Goal: Task Accomplishment & Management: Complete application form

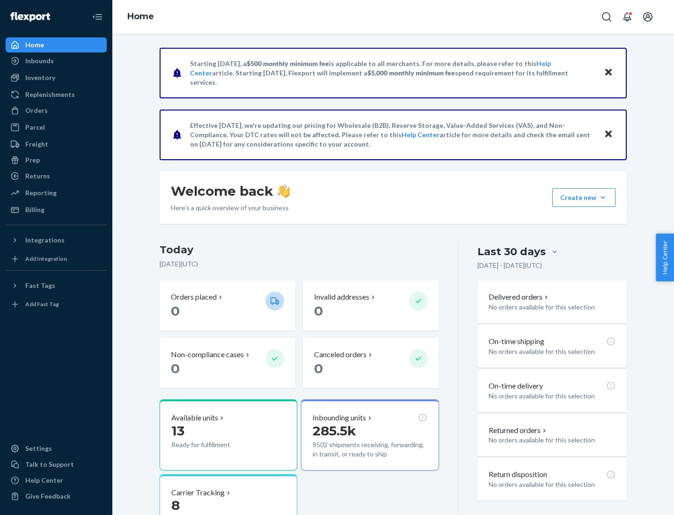
click at [603, 197] on button "Create new Create new inbound Create new order Create new product" at bounding box center [583, 197] width 63 height 19
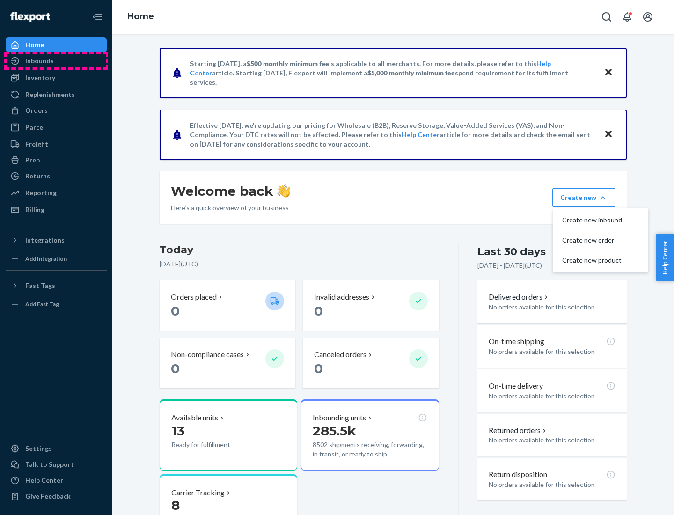
click at [56, 61] on div "Inbounds" at bounding box center [56, 60] width 99 height 13
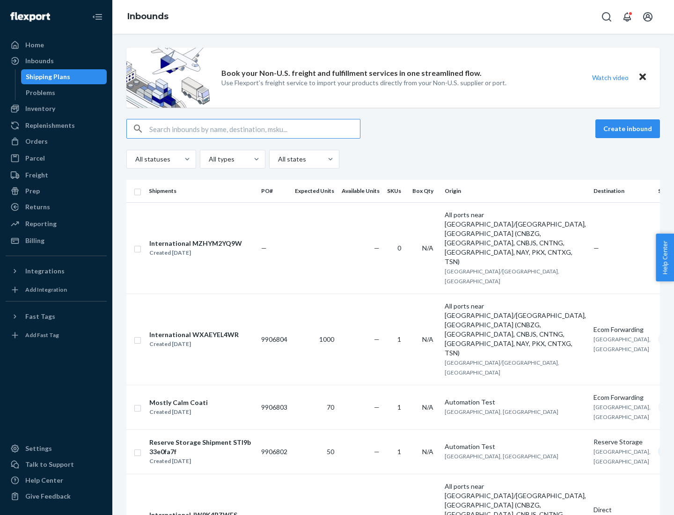
click at [629, 129] on button "Create inbound" at bounding box center [627, 128] width 65 height 19
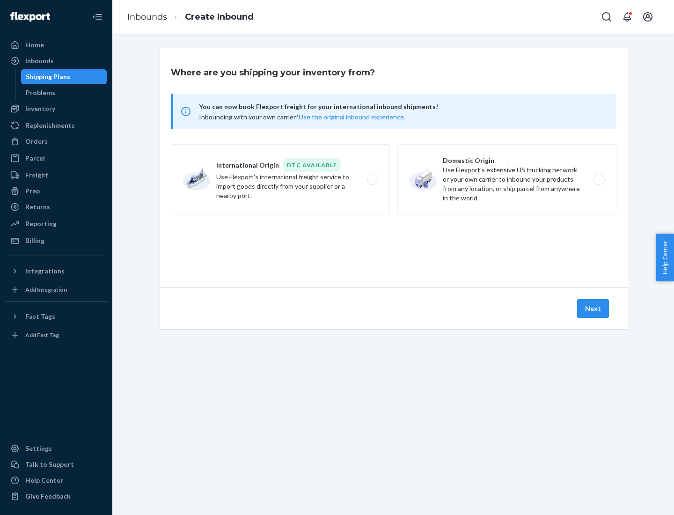
click at [507, 179] on label "Domestic Origin Use Flexport’s extensive US trucking network or your own carrie…" at bounding box center [506, 179] width 219 height 70
click at [598, 179] on input "Domestic Origin Use Flexport’s extensive US trucking network or your own carrie…" at bounding box center [601, 179] width 6 height 6
radio input "true"
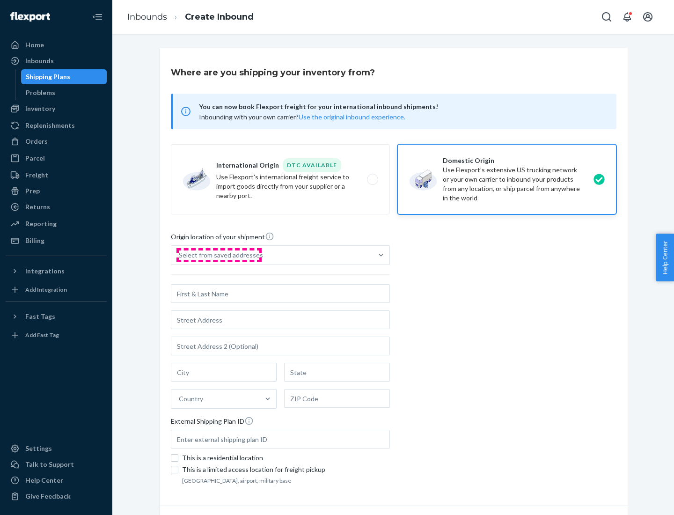
click at [218, 255] on div "Select from saved addresses" at bounding box center [221, 254] width 84 height 9
click at [180, 255] on input "Select from saved addresses" at bounding box center [179, 254] width 1 height 9
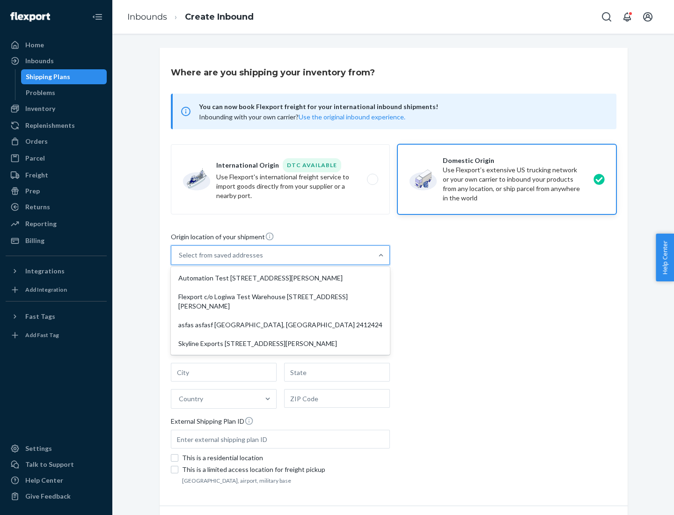
scroll to position [4, 0]
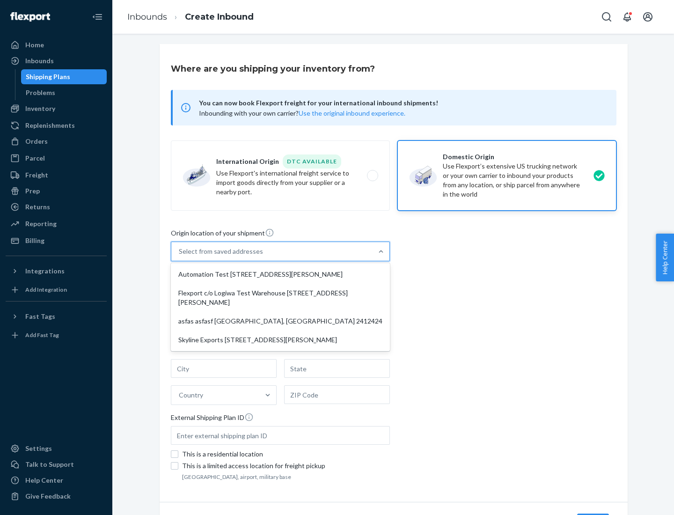
click at [280, 274] on div "Automation Test [STREET_ADDRESS][PERSON_NAME]" at bounding box center [280, 274] width 215 height 19
click at [180, 256] on input "option Automation Test [STREET_ADDRESS][PERSON_NAME] focused, 1 of 4. 4 results…" at bounding box center [179, 251] width 1 height 9
type input "Automation Test"
type input "9th Floor"
type input "[GEOGRAPHIC_DATA]"
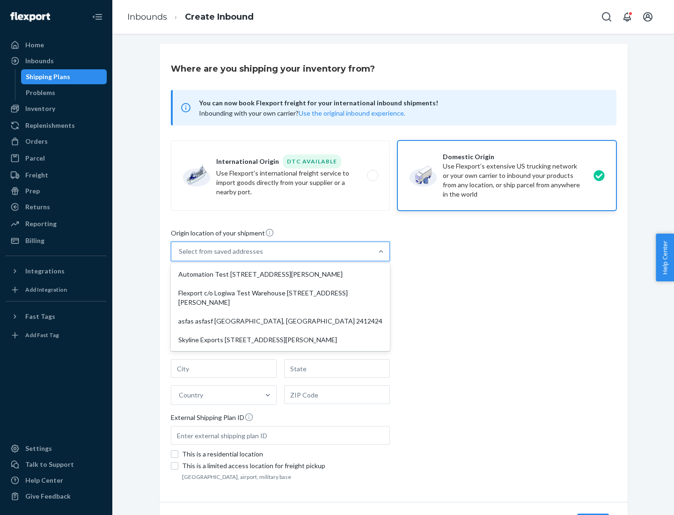
type input "CA"
type input "94104"
type input "[STREET_ADDRESS][PERSON_NAME]"
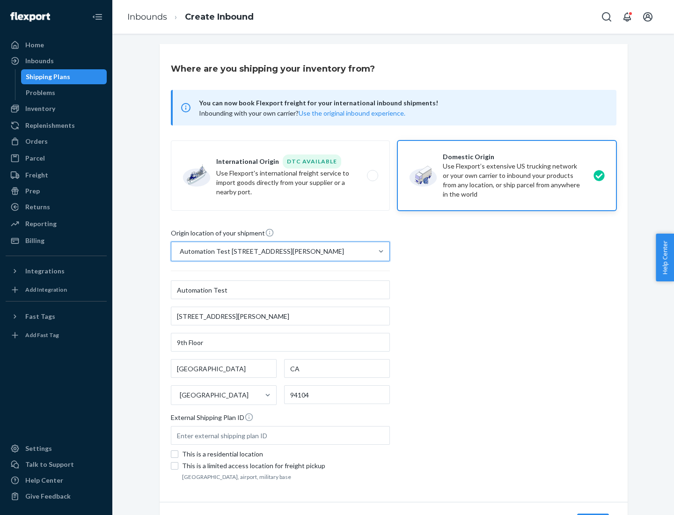
scroll to position [55, 0]
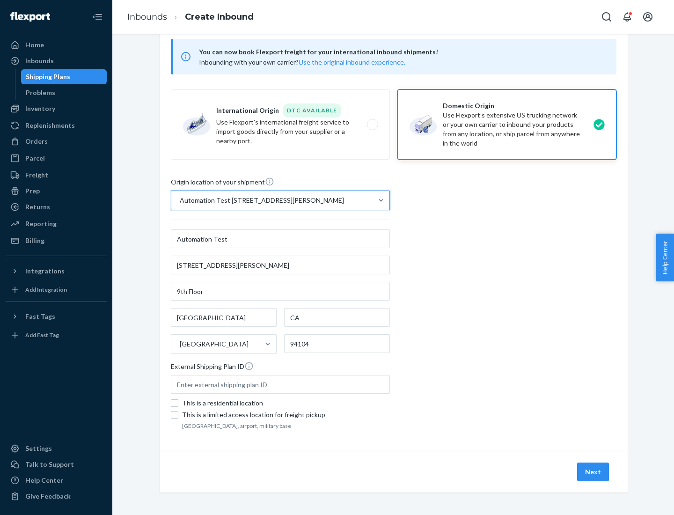
click at [593, 472] on button "Next" at bounding box center [593, 471] width 32 height 19
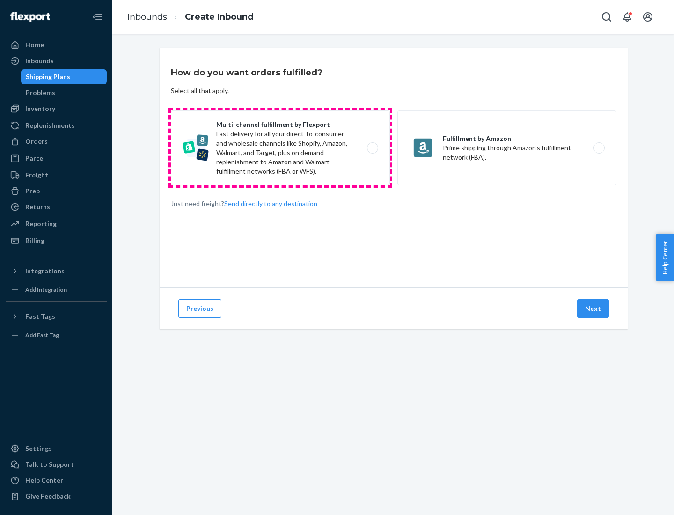
click at [280, 148] on label "Multi-channel fulfillment by Flexport Fast delivery for all your direct-to-cons…" at bounding box center [280, 147] width 219 height 75
click at [372, 148] on input "Multi-channel fulfillment by Flexport Fast delivery for all your direct-to-cons…" at bounding box center [375, 148] width 6 height 6
radio input "true"
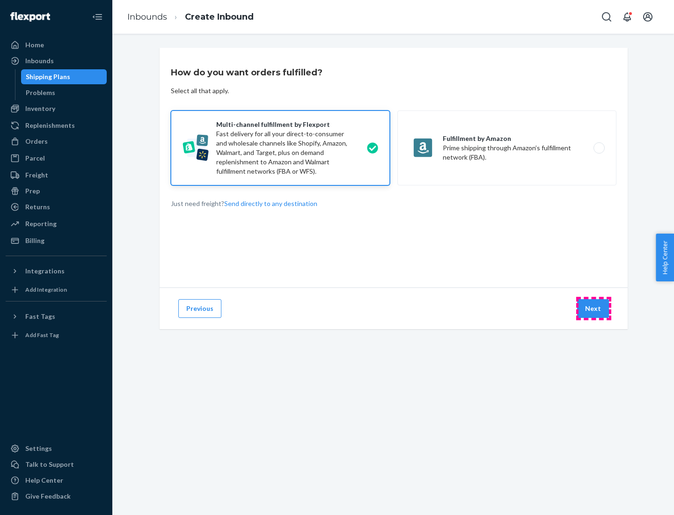
click at [593, 308] on button "Next" at bounding box center [593, 308] width 32 height 19
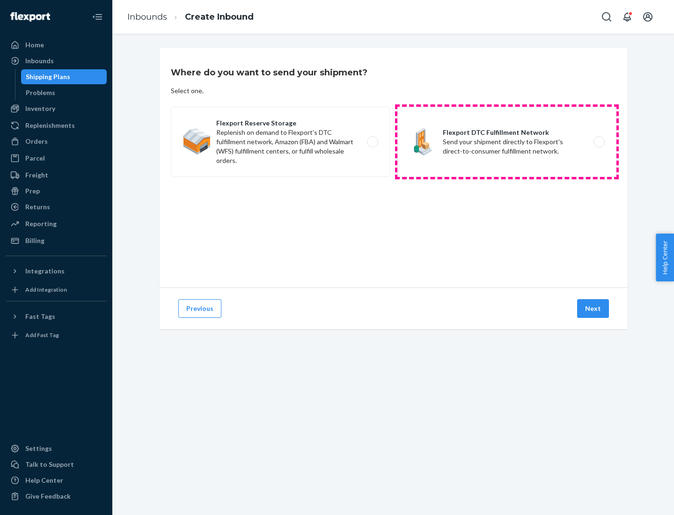
click at [507, 142] on label "Flexport DTC Fulfillment Network Send your shipment directly to Flexport's dire…" at bounding box center [506, 142] width 219 height 70
click at [598, 142] on input "Flexport DTC Fulfillment Network Send your shipment directly to Flexport's dire…" at bounding box center [601, 142] width 6 height 6
radio input "true"
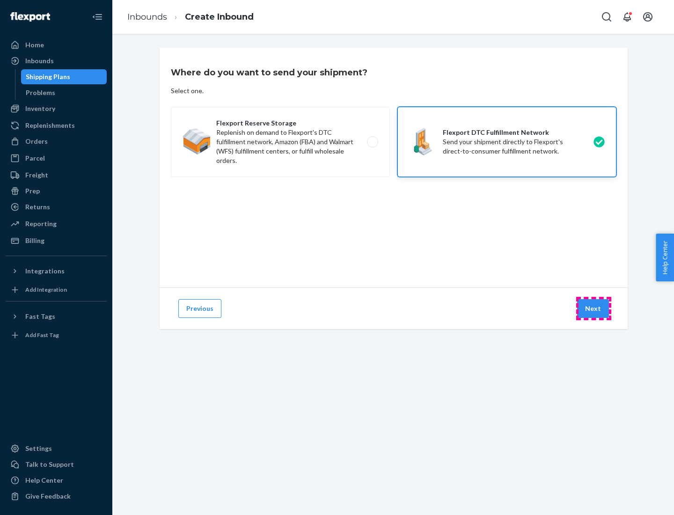
click at [593, 308] on button "Next" at bounding box center [593, 308] width 32 height 19
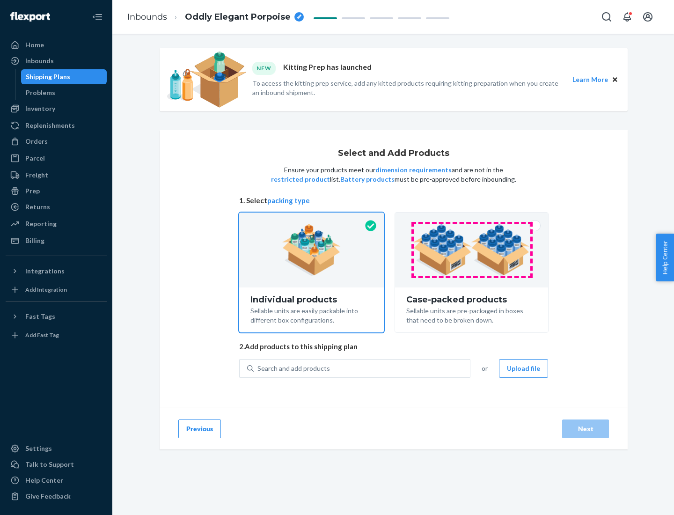
click at [472, 250] on img at bounding box center [471, 249] width 116 height 51
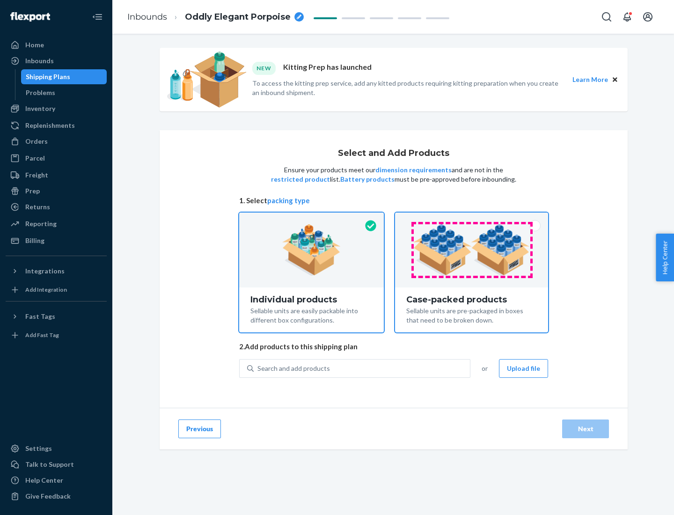
click at [472, 218] on input "Case-packed products Sellable units are pre-packaged in boxes that need to be b…" at bounding box center [471, 215] width 6 height 6
radio input "true"
radio input "false"
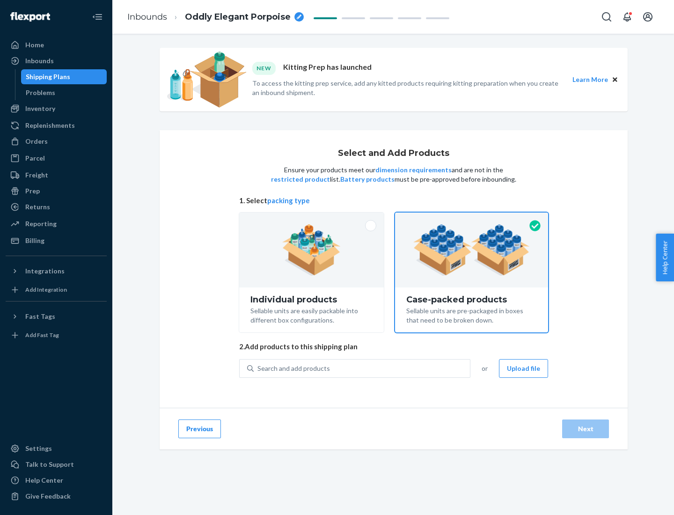
click at [362, 368] on div "Search and add products" at bounding box center [362, 368] width 216 height 17
click at [258, 368] on input "Search and add products" at bounding box center [257, 367] width 1 height 9
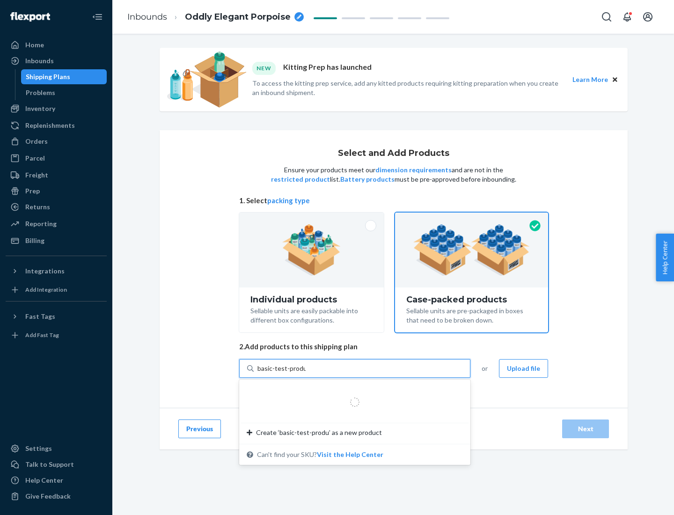
type input "basic-test-product-1"
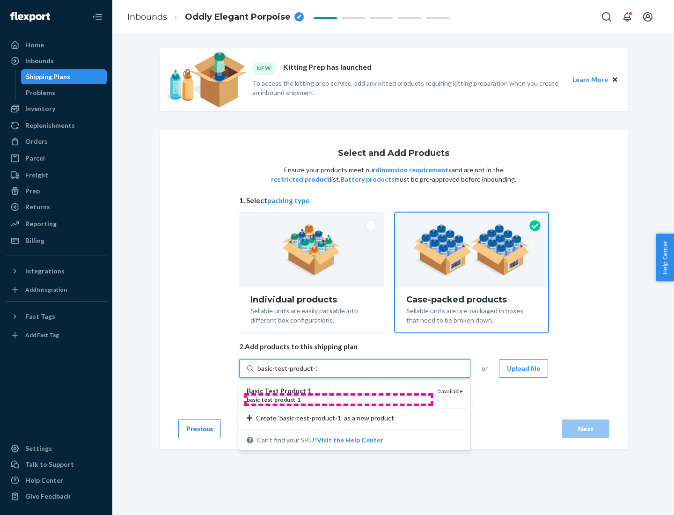
click at [338, 399] on div "basic - test - product - 1" at bounding box center [338, 399] width 183 height 8
click at [317, 373] on input "basic-test-product-1" at bounding box center [287, 367] width 60 height 9
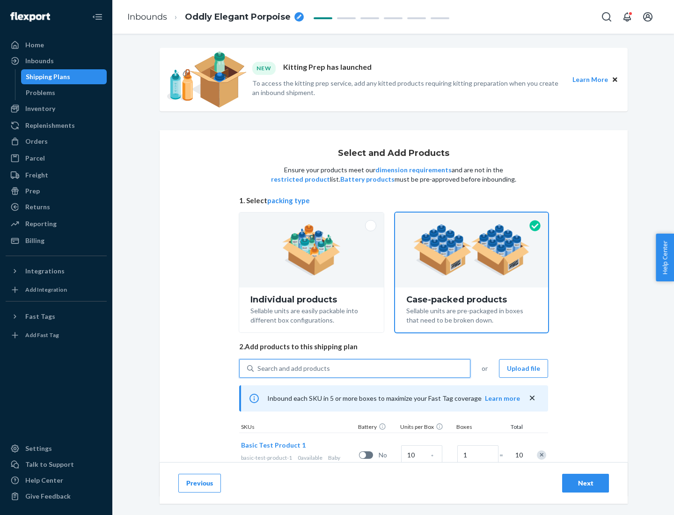
scroll to position [34, 0]
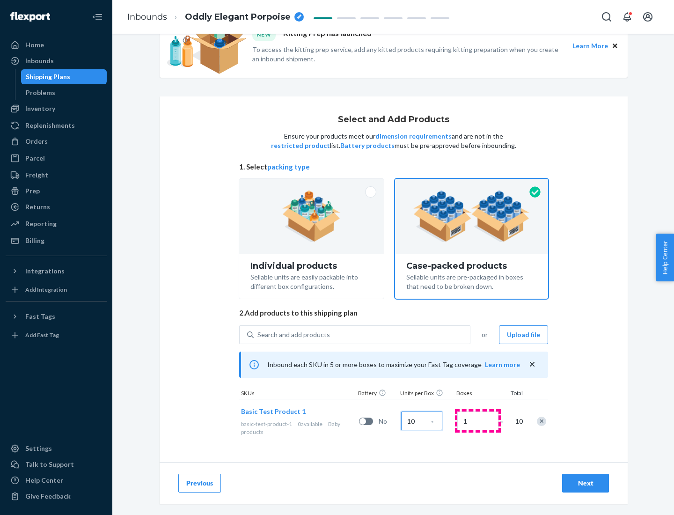
type input "10"
type input "7"
click at [585, 483] on div "Next" at bounding box center [585, 482] width 31 height 9
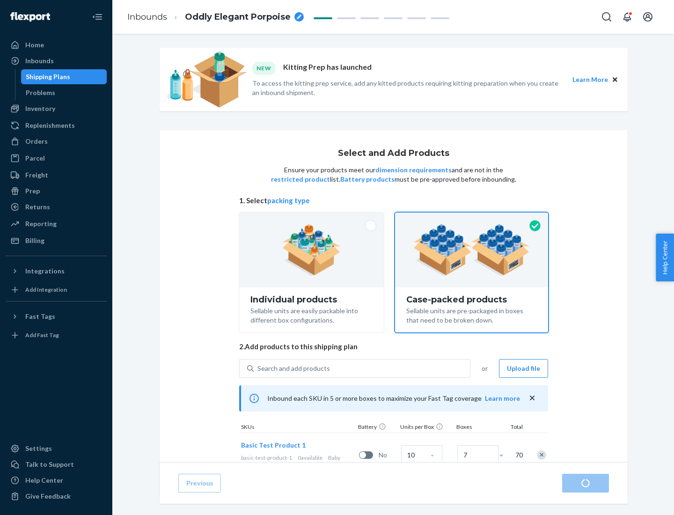
radio input "true"
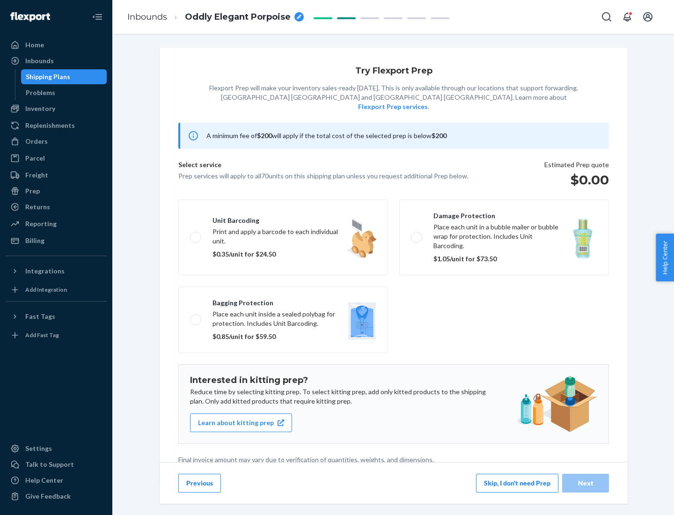
scroll to position [2, 0]
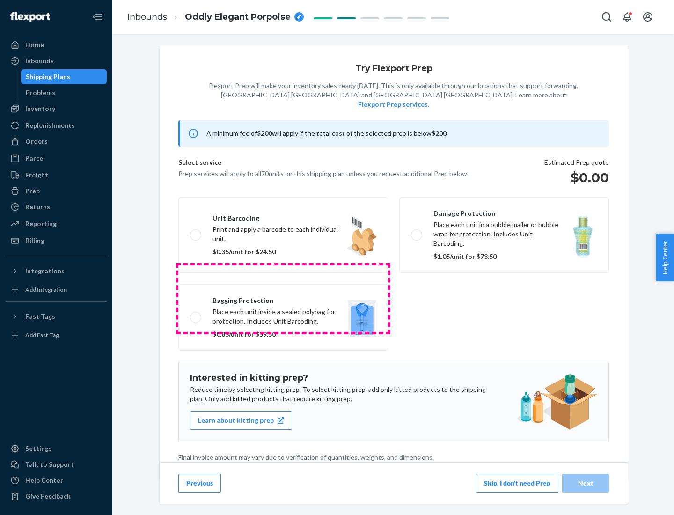
click at [283, 298] on label "Bagging protection Place each unit inside a sealed polybag for protection. Incl…" at bounding box center [283, 317] width 210 height 66
click at [196, 314] on input "Bagging protection Place each unit inside a sealed polybag for protection. Incl…" at bounding box center [193, 317] width 6 height 6
checkbox input "true"
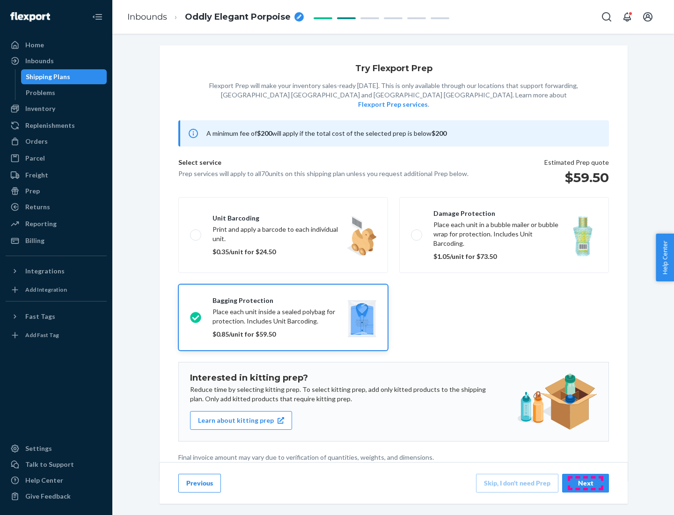
click at [585, 482] on div "Next" at bounding box center [585, 482] width 31 height 9
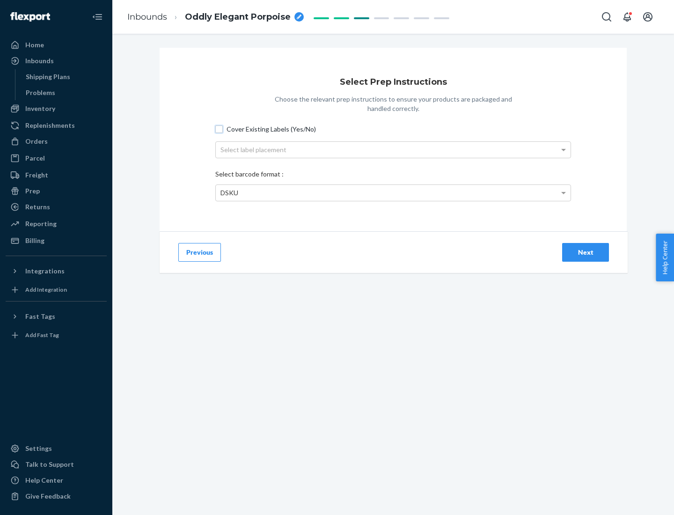
click at [219, 129] on input "Cover Existing Labels (Yes/No)" at bounding box center [218, 128] width 7 height 7
checkbox input "true"
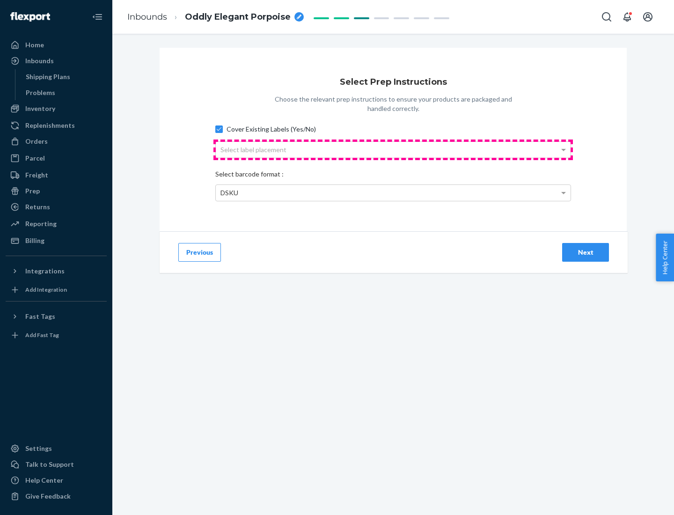
click at [393, 149] on div "Select label placement" at bounding box center [393, 150] width 355 height 16
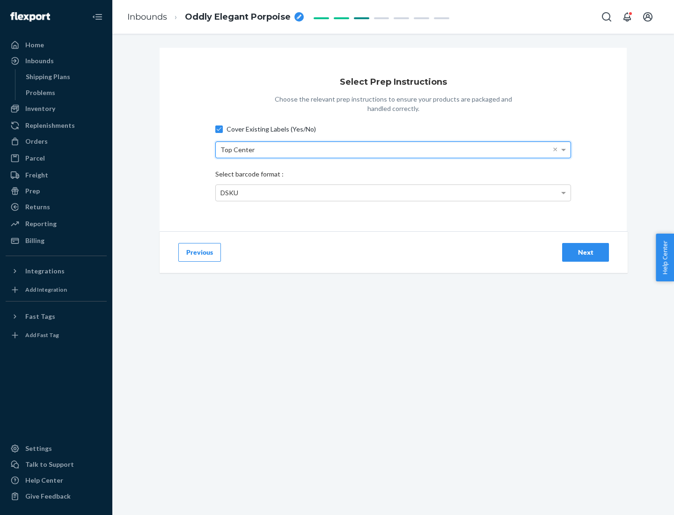
click at [393, 192] on div "DSKU" at bounding box center [393, 193] width 355 height 16
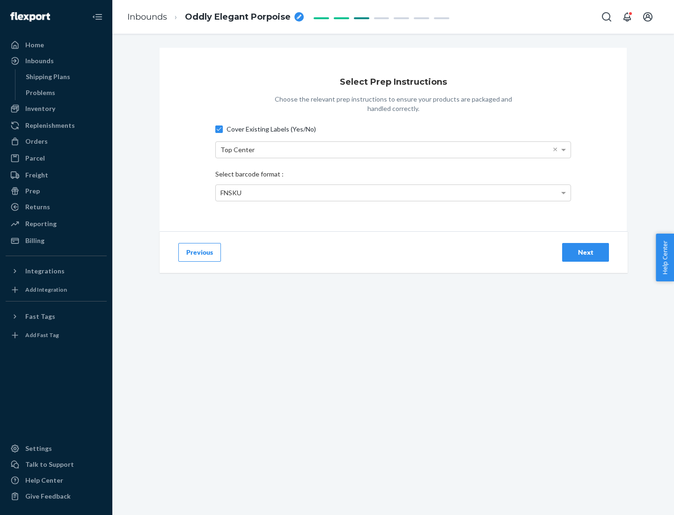
click at [585, 252] on div "Next" at bounding box center [585, 251] width 31 height 9
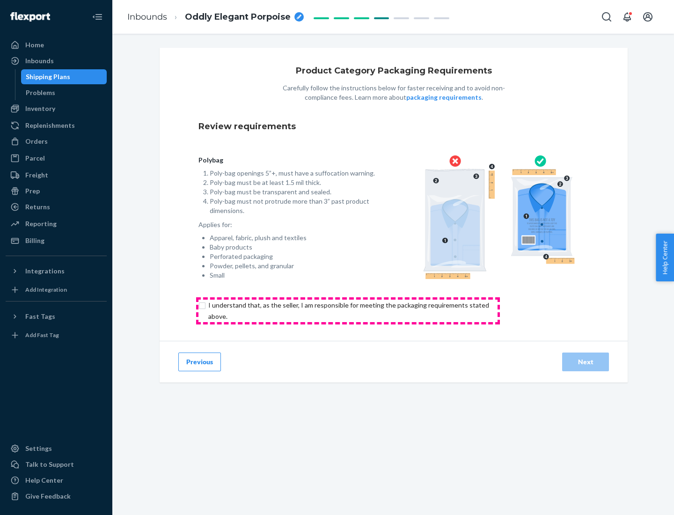
click at [348, 310] on input "checkbox" at bounding box center [353, 310] width 311 height 22
checkbox input "true"
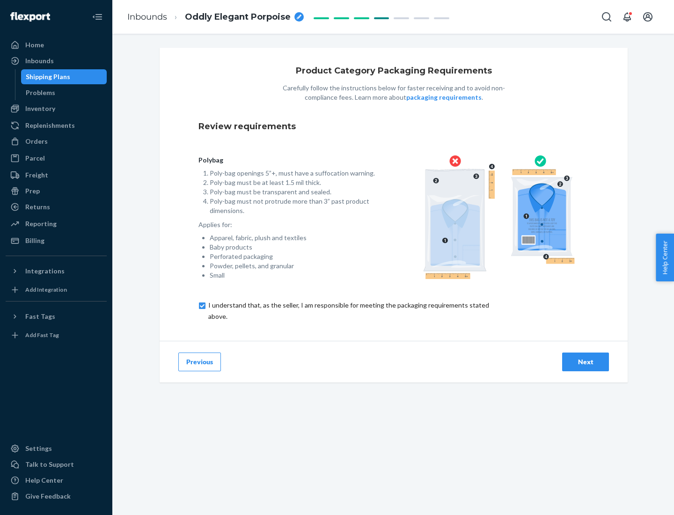
click at [585, 361] on div "Next" at bounding box center [585, 361] width 31 height 9
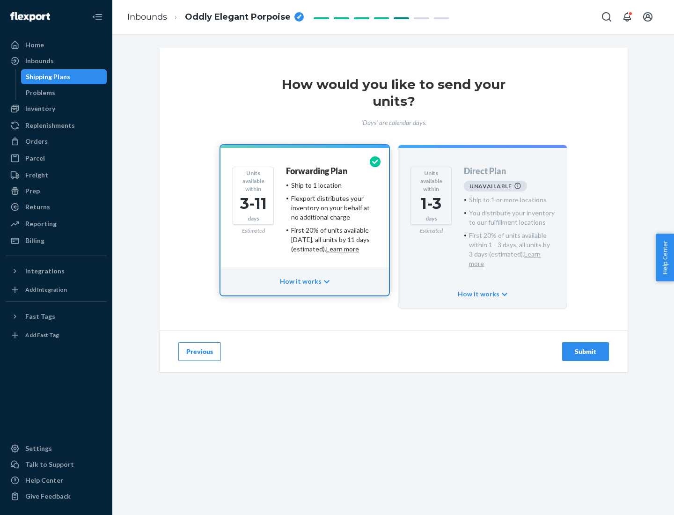
click at [317, 171] on h4 "Forwarding Plan" at bounding box center [316, 171] width 61 height 9
click at [585, 347] on div "Submit" at bounding box center [585, 351] width 31 height 9
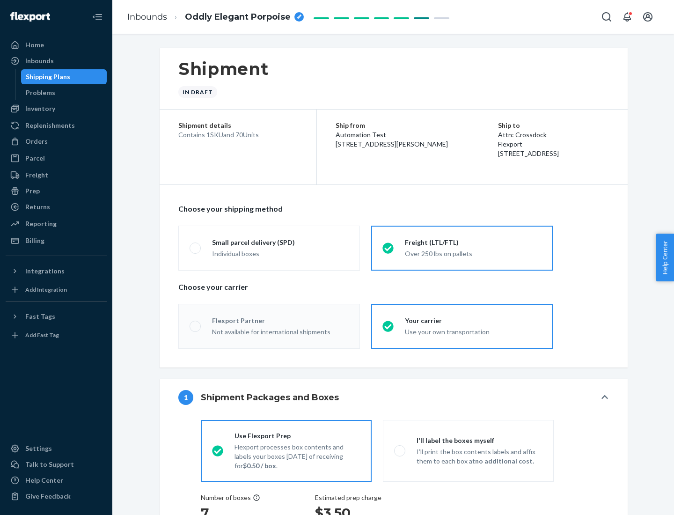
radio input "true"
radio input "false"
radio input "true"
radio input "false"
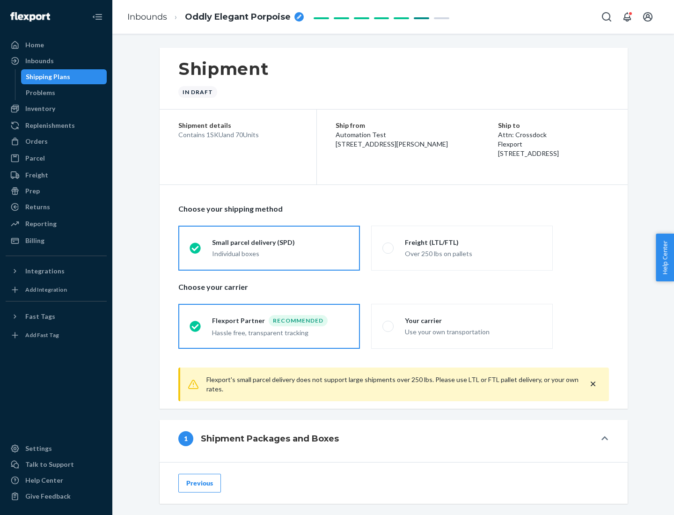
click at [462, 247] on div "Over 250 lbs on pallets" at bounding box center [473, 252] width 137 height 11
click at [388, 247] on input "Freight (LTL/FTL) Over 250 lbs on pallets" at bounding box center [385, 248] width 6 height 6
radio input "true"
radio input "false"
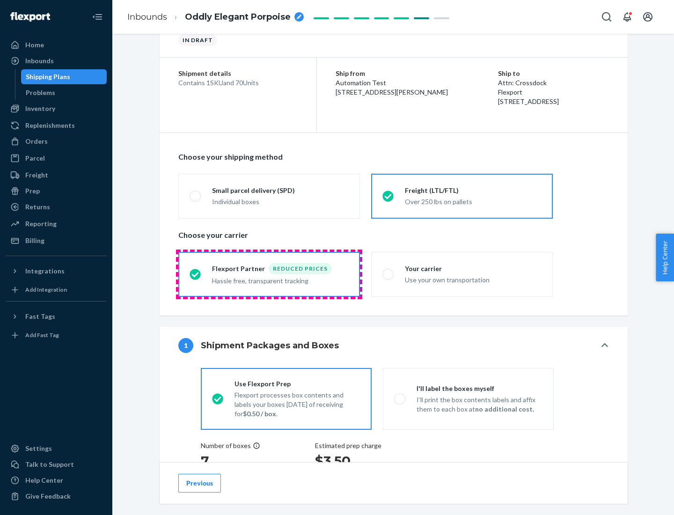
click at [269, 274] on div "Hassle free, transparent tracking" at bounding box center [280, 279] width 137 height 11
click at [196, 274] on input "Flexport Partner Reduced prices Hassle free, transparent tracking" at bounding box center [192, 274] width 6 height 6
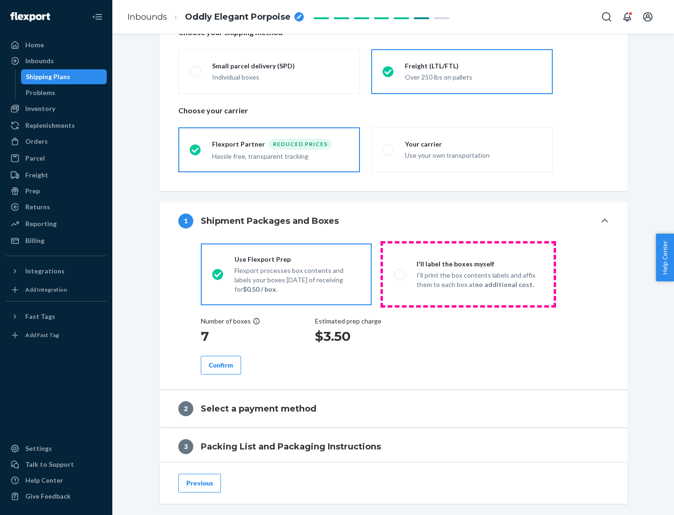
click at [468, 274] on p "I’ll print the box contents labels and affix them to each box at no additional …" at bounding box center [479, 279] width 126 height 19
click at [400, 274] on input "I'll label the boxes myself I’ll print the box contents labels and affix them t…" at bounding box center [397, 274] width 6 height 6
radio input "true"
radio input "false"
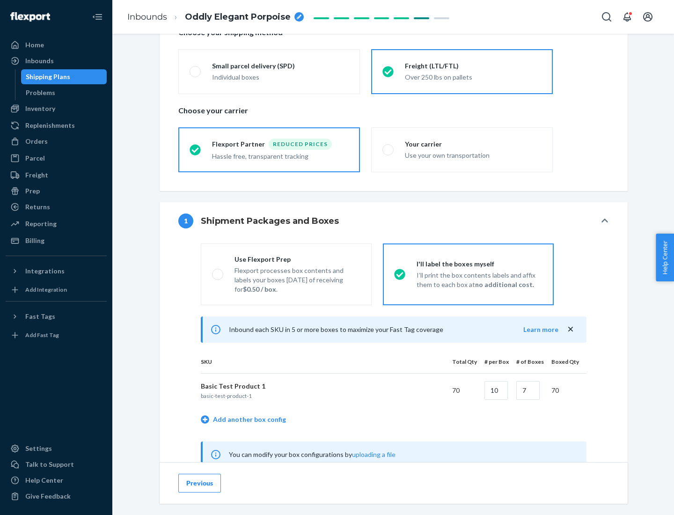
scroll to position [292, 0]
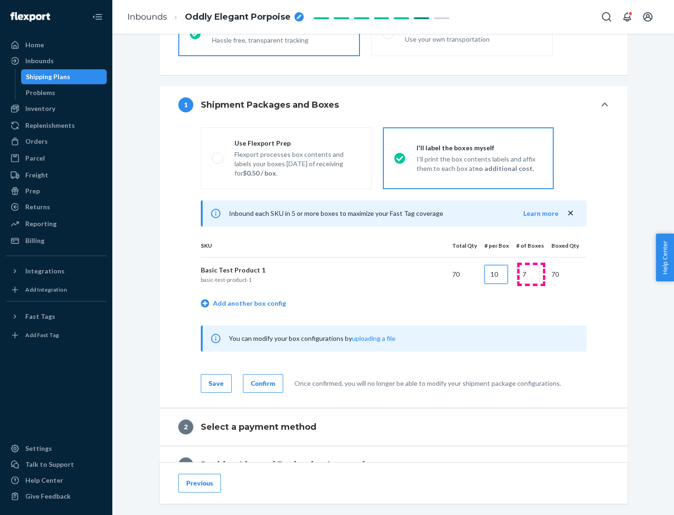
type input "10"
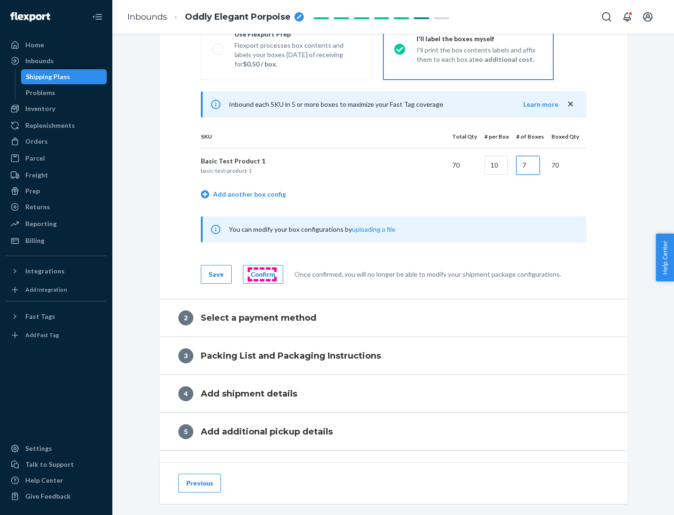
type input "7"
click at [262, 274] on div "Confirm" at bounding box center [263, 273] width 24 height 9
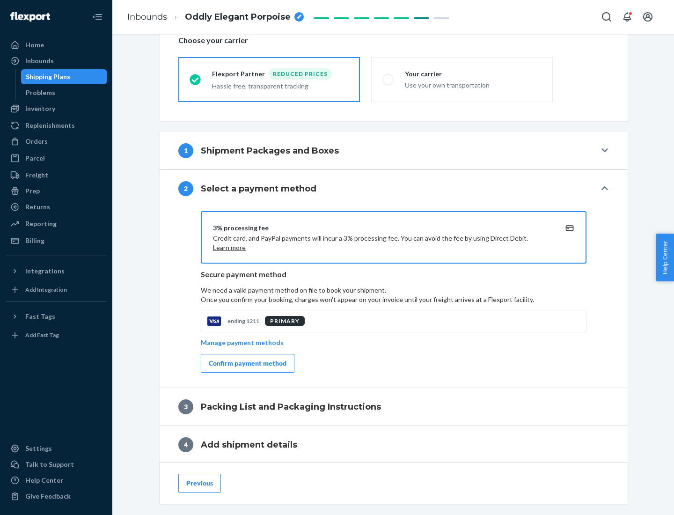
scroll to position [335, 0]
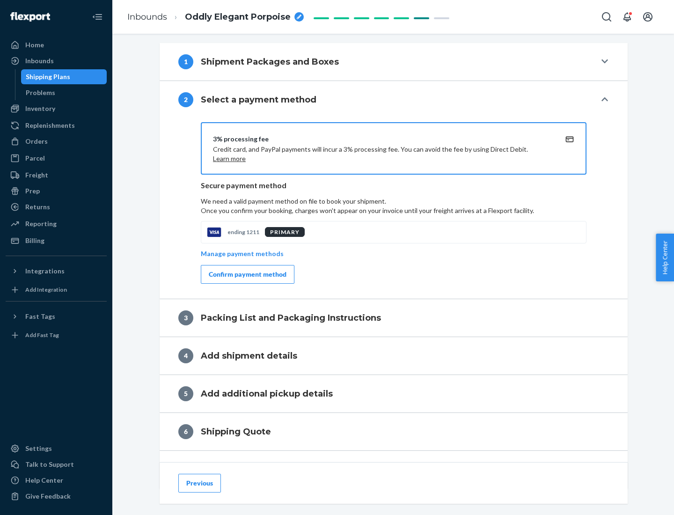
click at [247, 274] on div "Confirm payment method" at bounding box center [248, 273] width 78 height 9
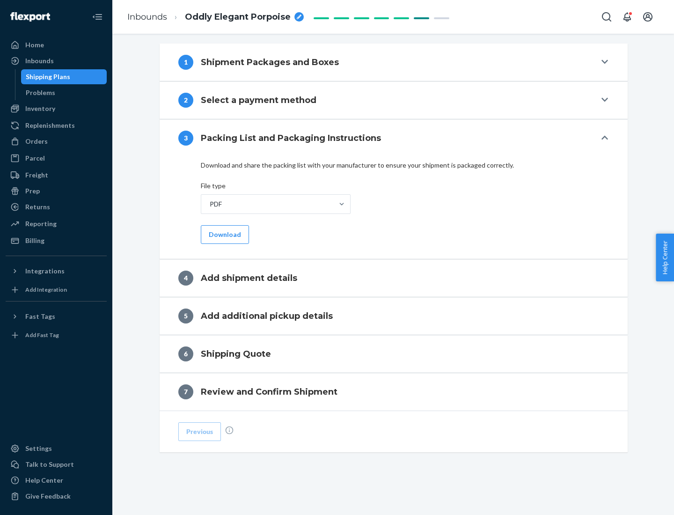
scroll to position [295, 0]
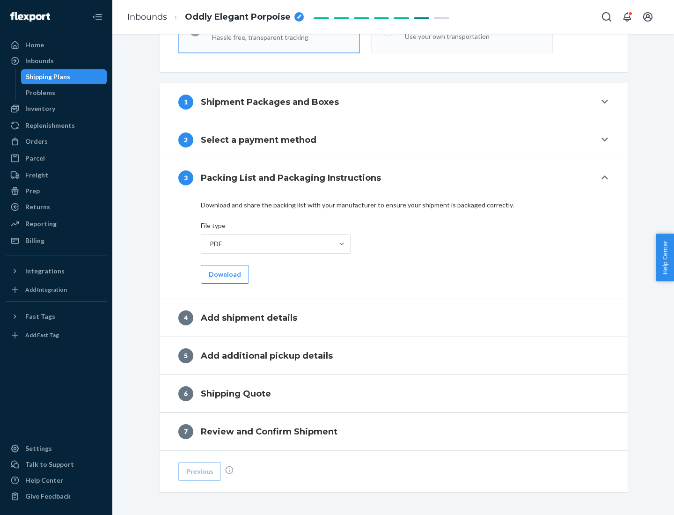
click at [224, 274] on button "Download" at bounding box center [225, 274] width 48 height 19
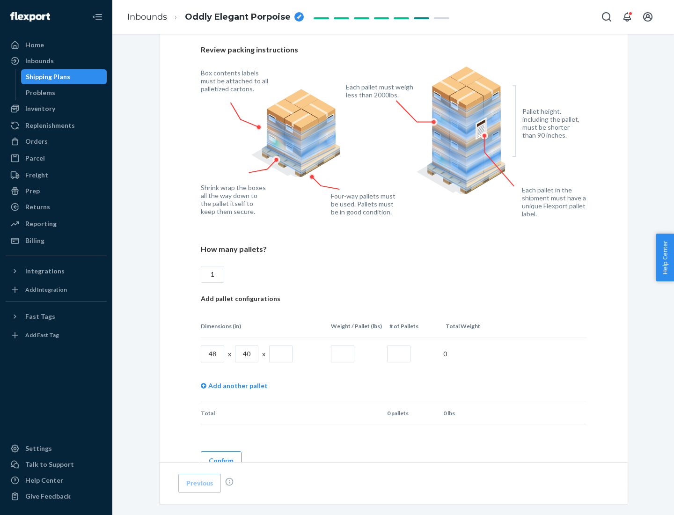
scroll to position [642, 0]
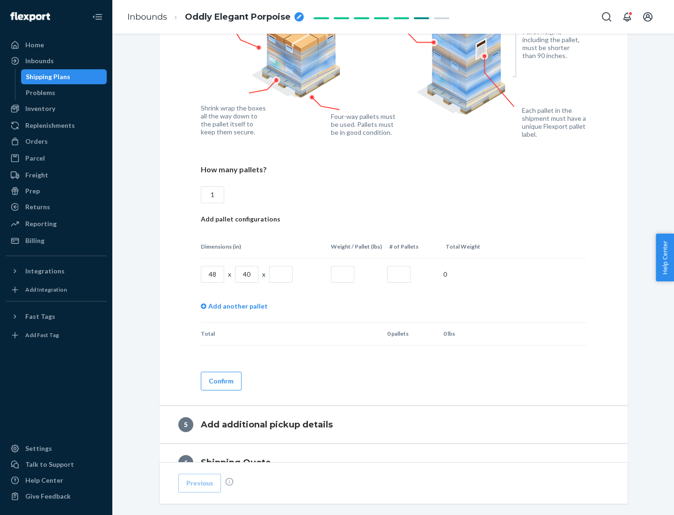
type input "1"
type input "40"
type input "200"
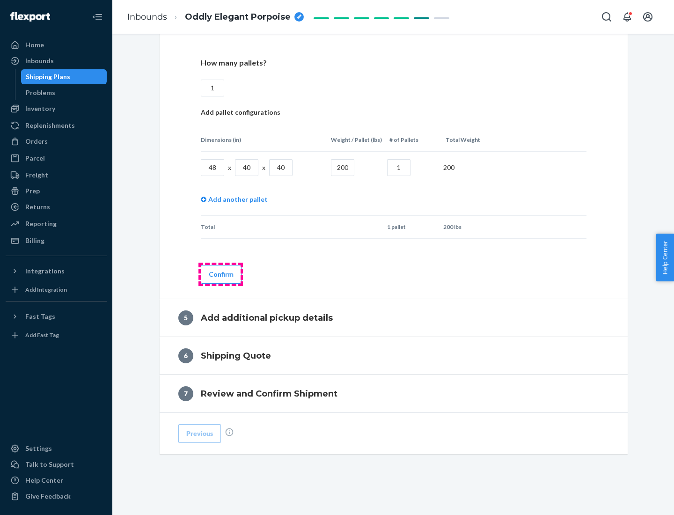
type input "1"
click at [220, 274] on button "Confirm" at bounding box center [221, 274] width 41 height 19
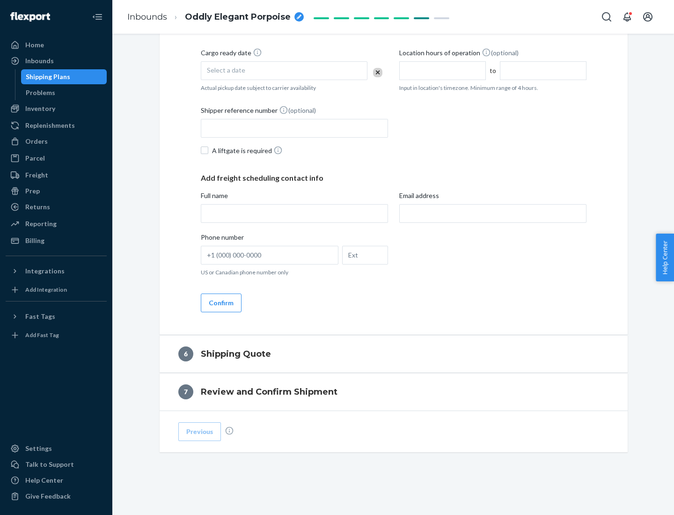
scroll to position [320, 0]
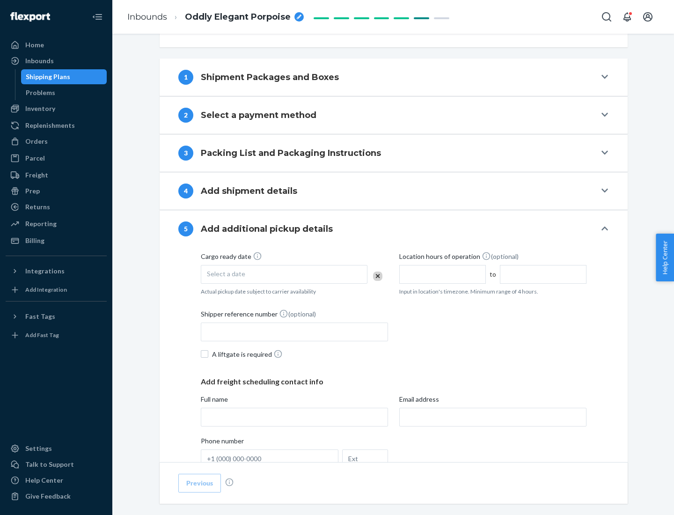
click at [284, 274] on div "Select a date" at bounding box center [284, 274] width 167 height 19
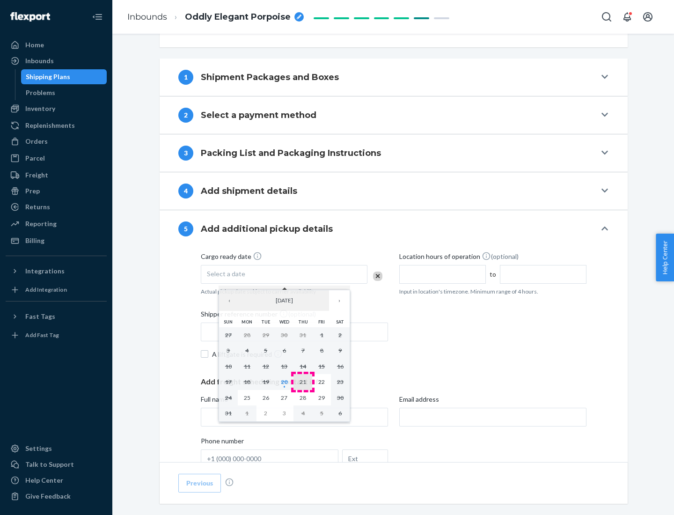
click at [303, 381] on abbr "21" at bounding box center [302, 381] width 7 height 7
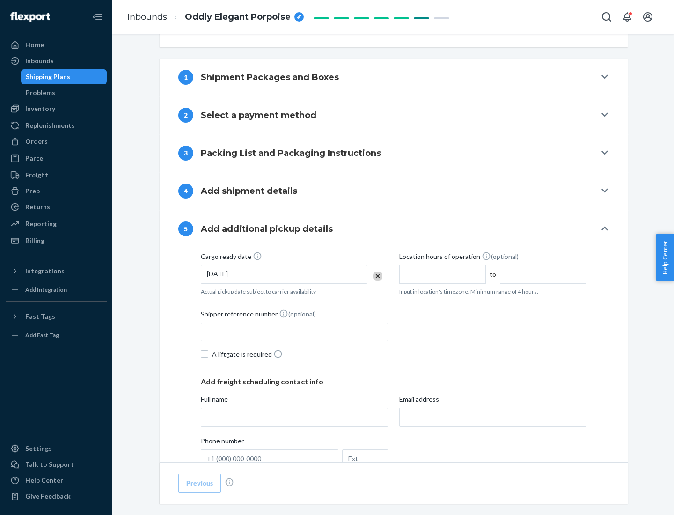
scroll to position [463, 0]
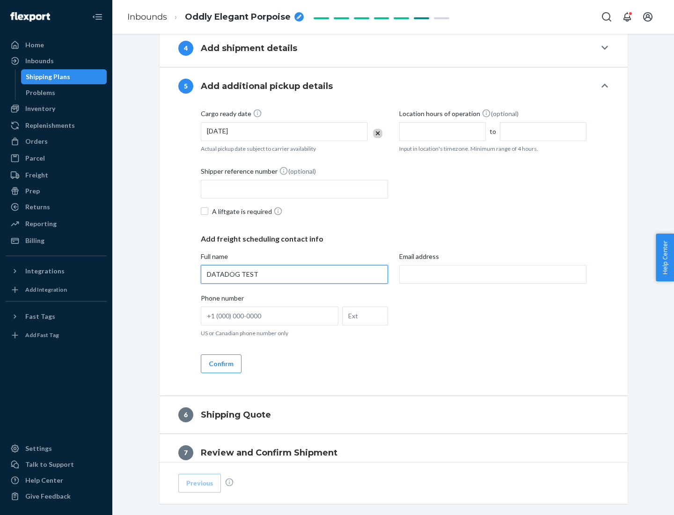
type input "DATADOG TEST"
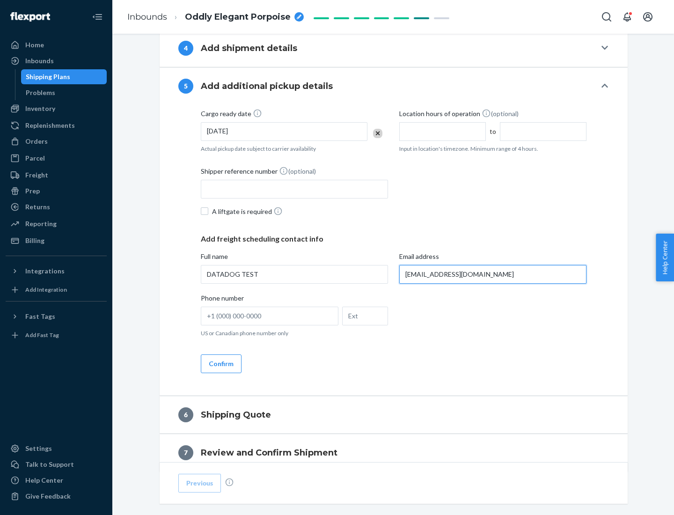
scroll to position [504, 0]
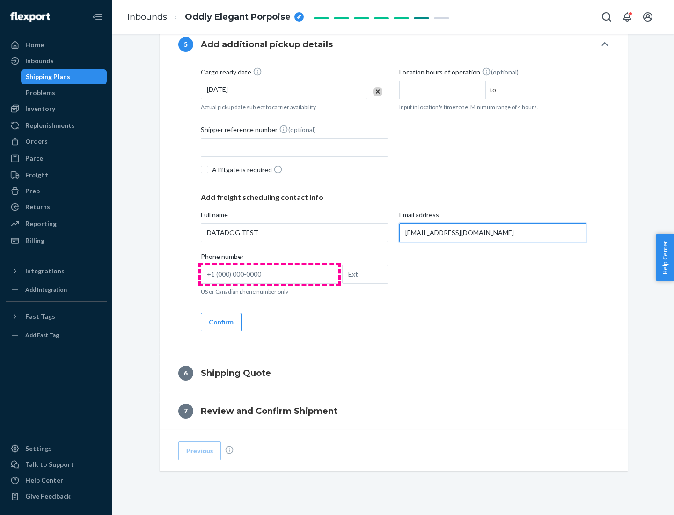
type input "[EMAIL_ADDRESS][DOMAIN_NAME]"
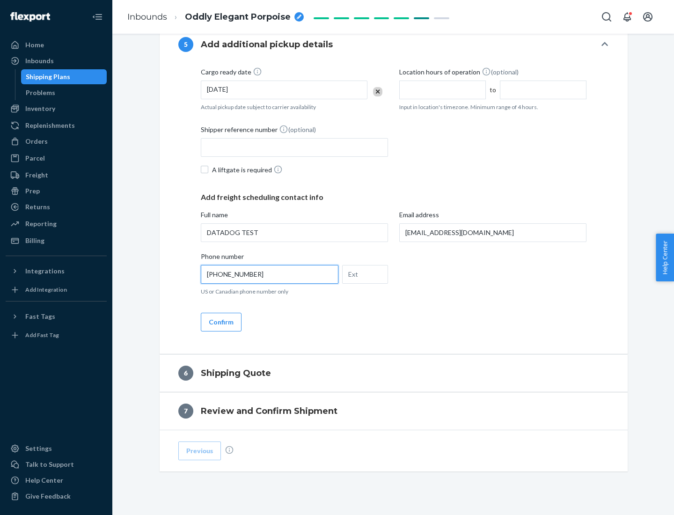
scroll to position [523, 0]
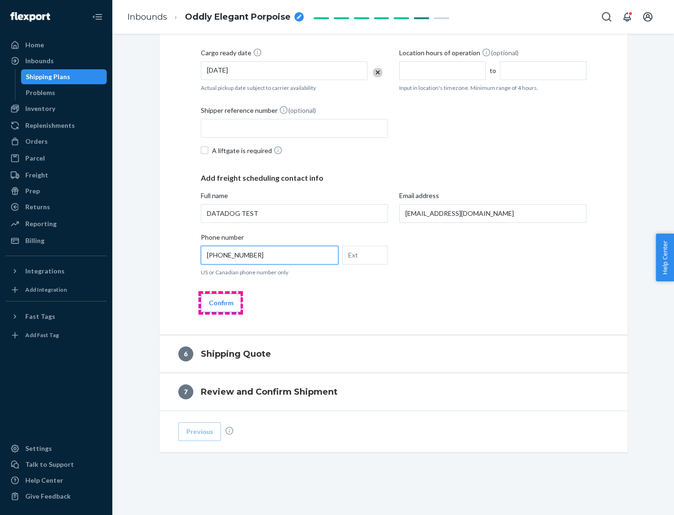
type input "[PHONE_NUMBER]"
click at [220, 302] on button "Confirm" at bounding box center [221, 302] width 41 height 19
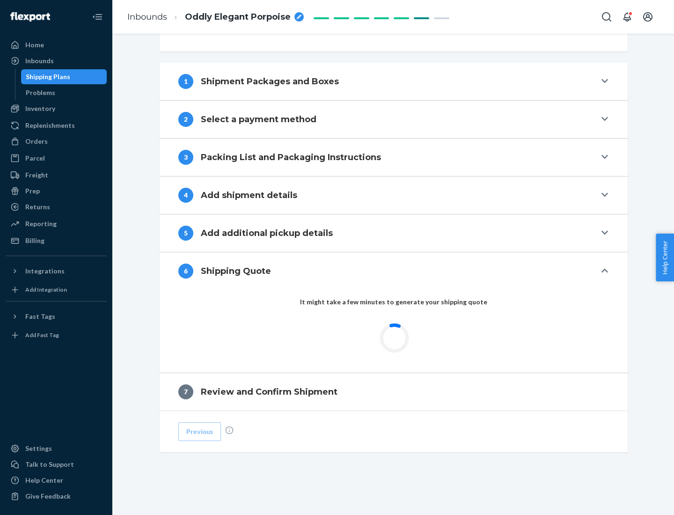
scroll to position [349, 0]
